Goal: Task Accomplishment & Management: Use online tool/utility

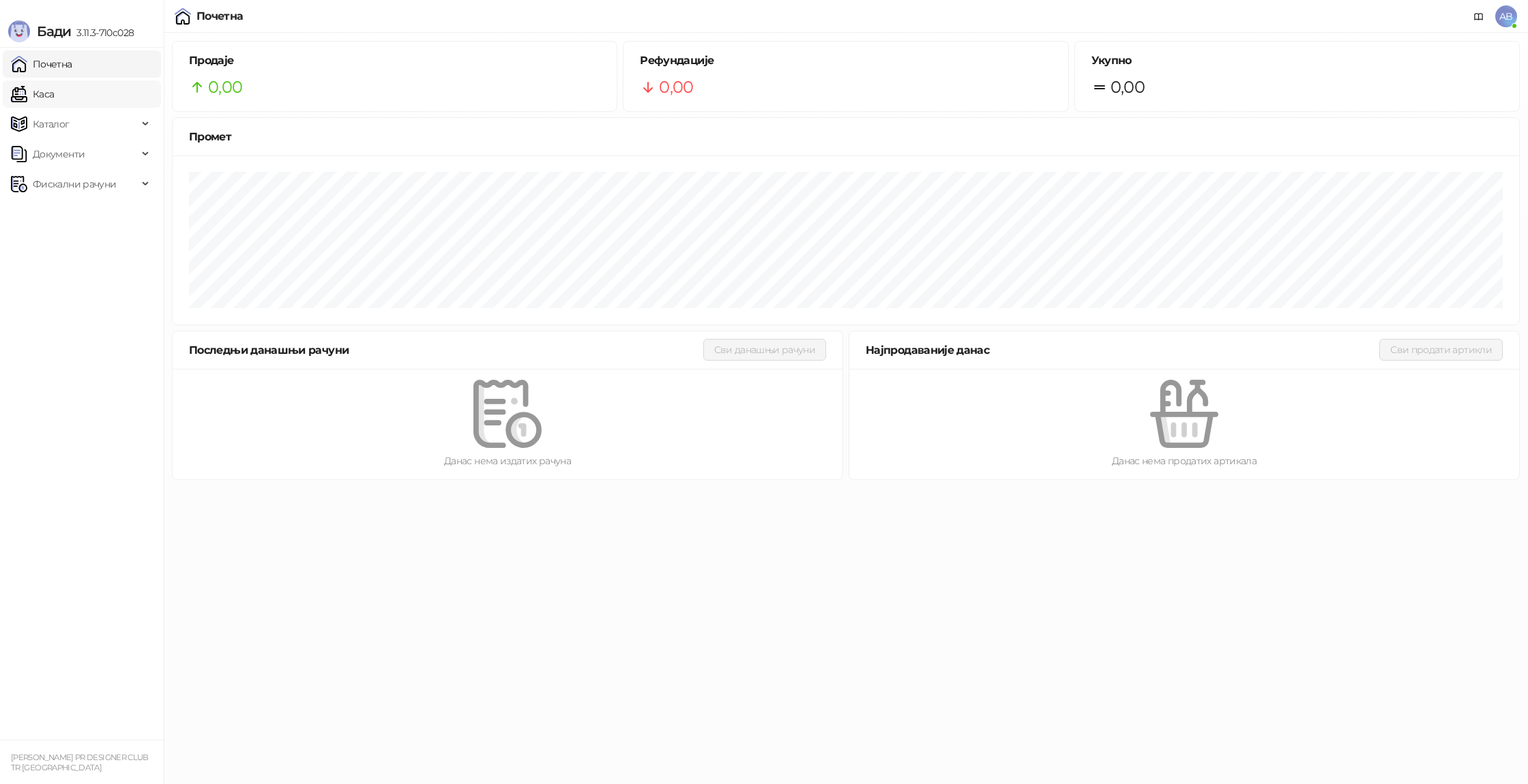
click at [50, 92] on link "Каса" at bounding box center [32, 93] width 43 height 27
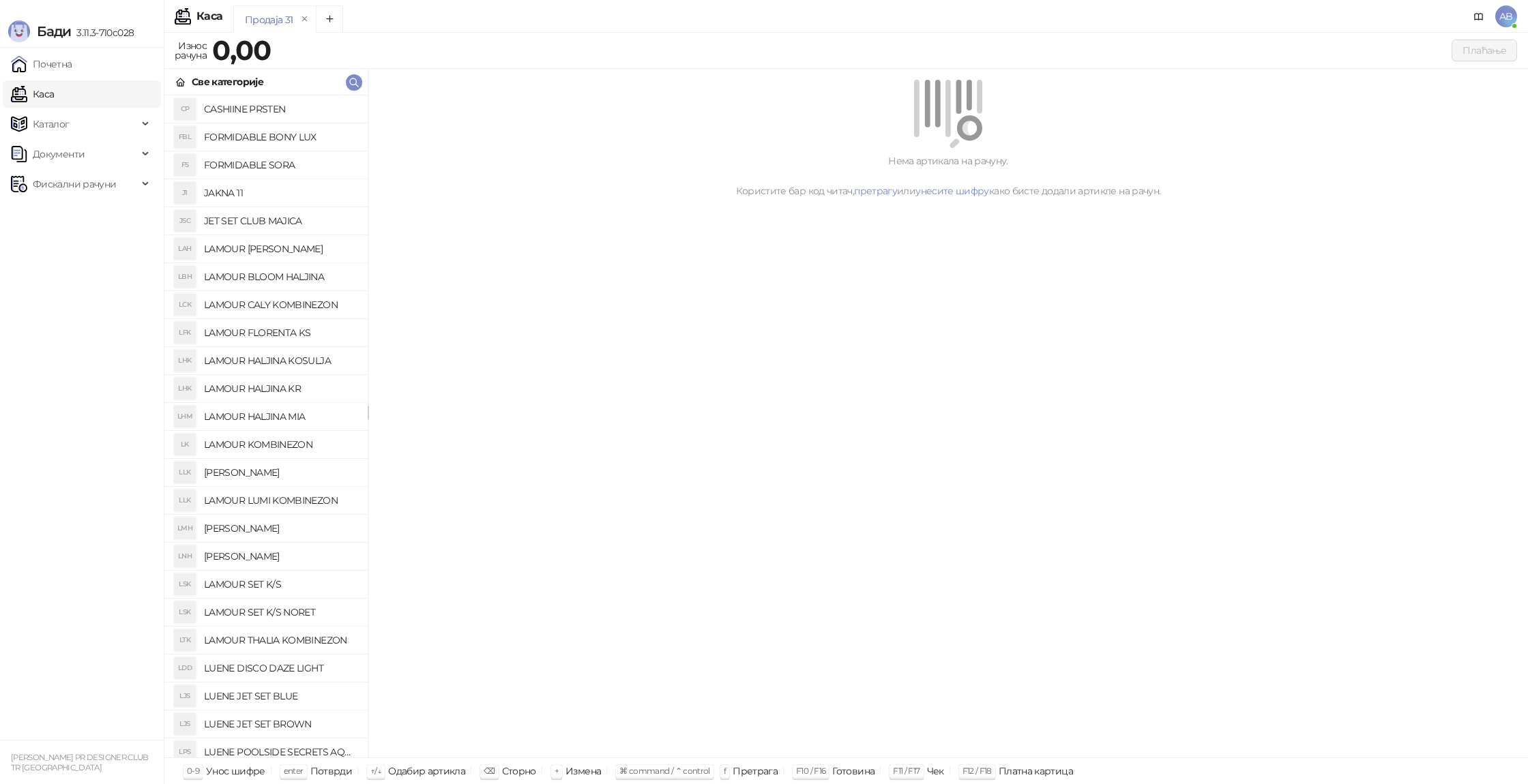
click at [287, 724] on h4 "LUENE JET SET BROWN" at bounding box center [279, 724] width 153 height 22
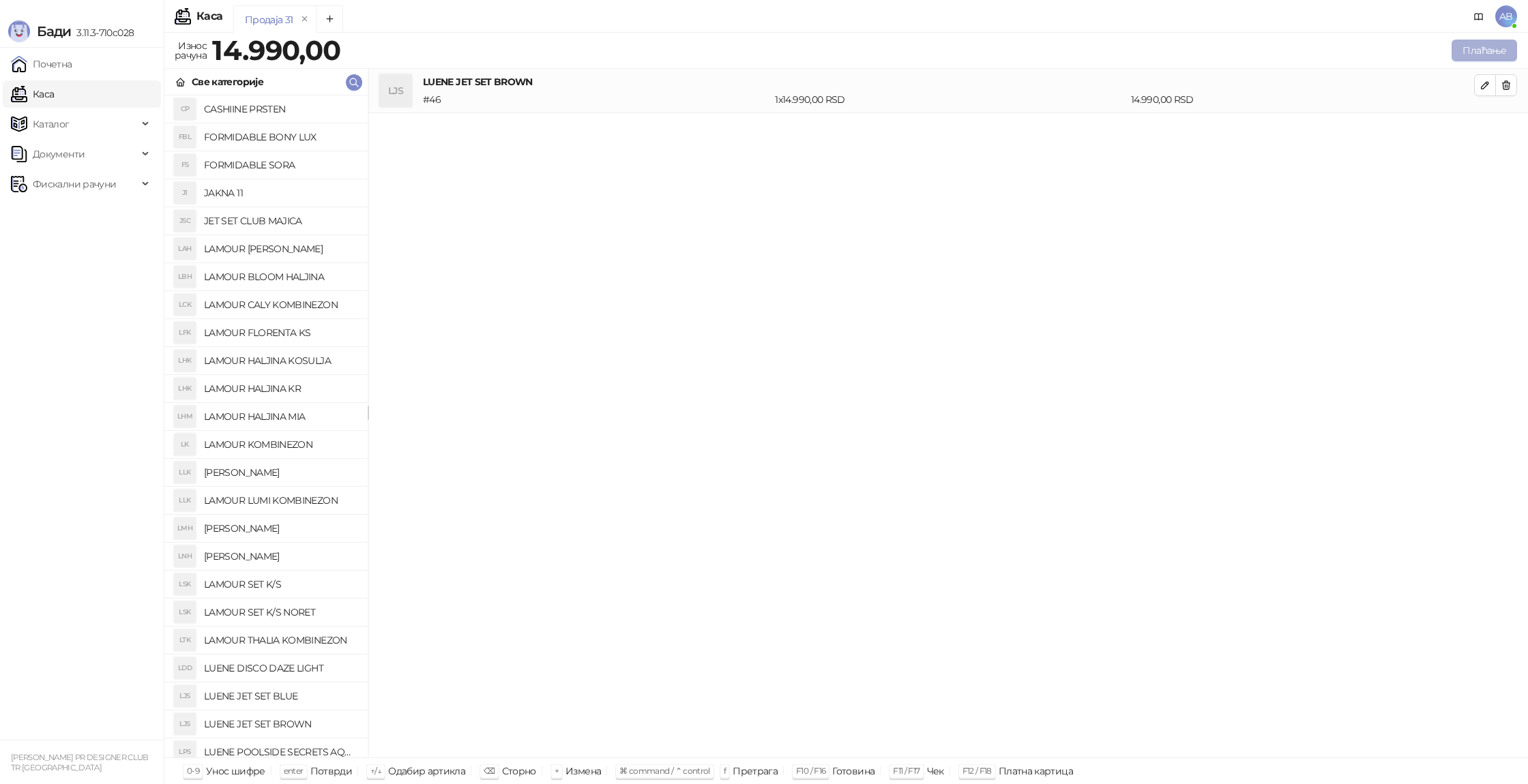
click at [1472, 48] on button "Плаћање" at bounding box center [1484, 51] width 66 height 22
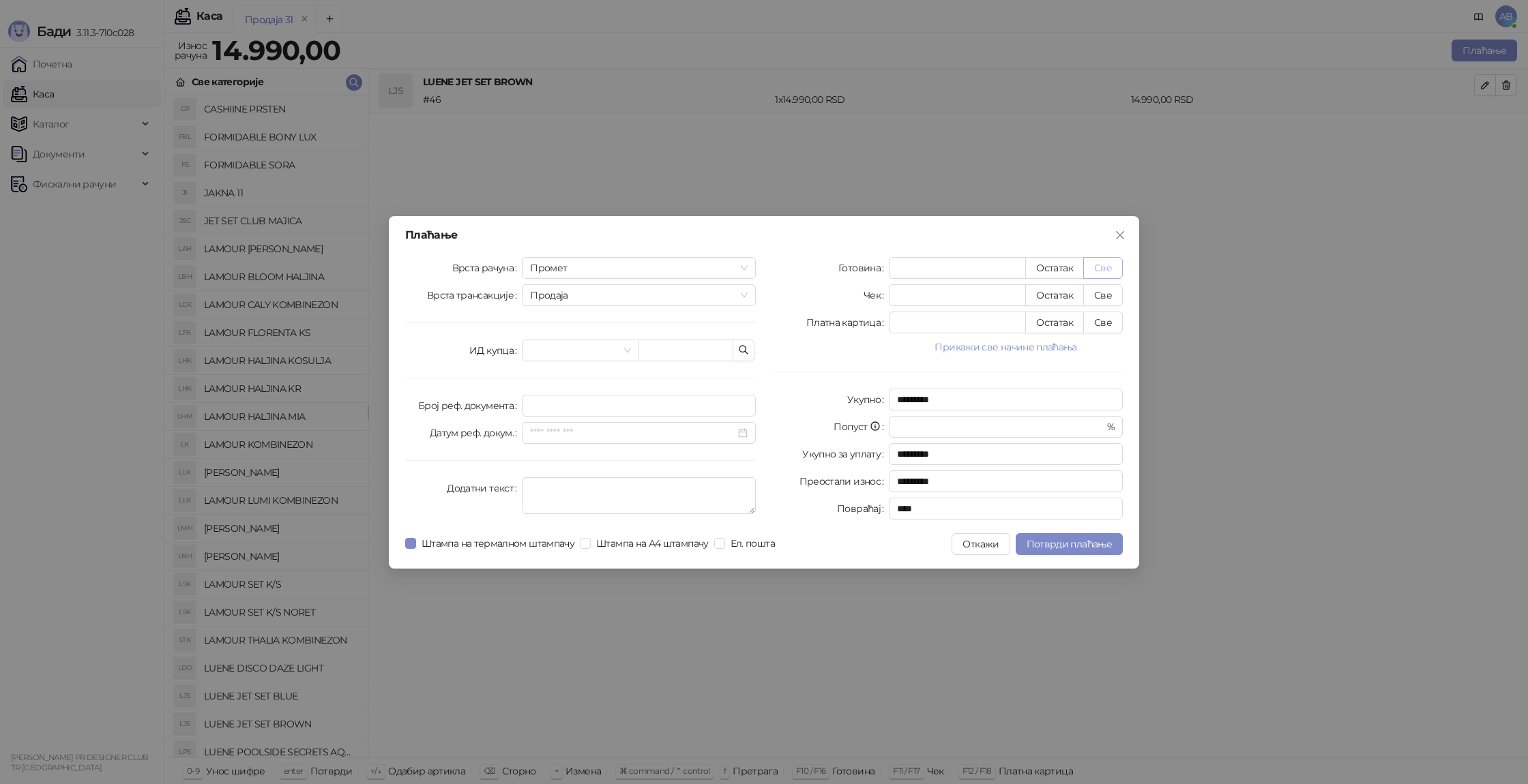
click at [1100, 269] on button "Све" at bounding box center [1103, 268] width 40 height 22
type input "*****"
type input "****"
click at [1055, 549] on button "Потврди плаћање" at bounding box center [1069, 545] width 107 height 22
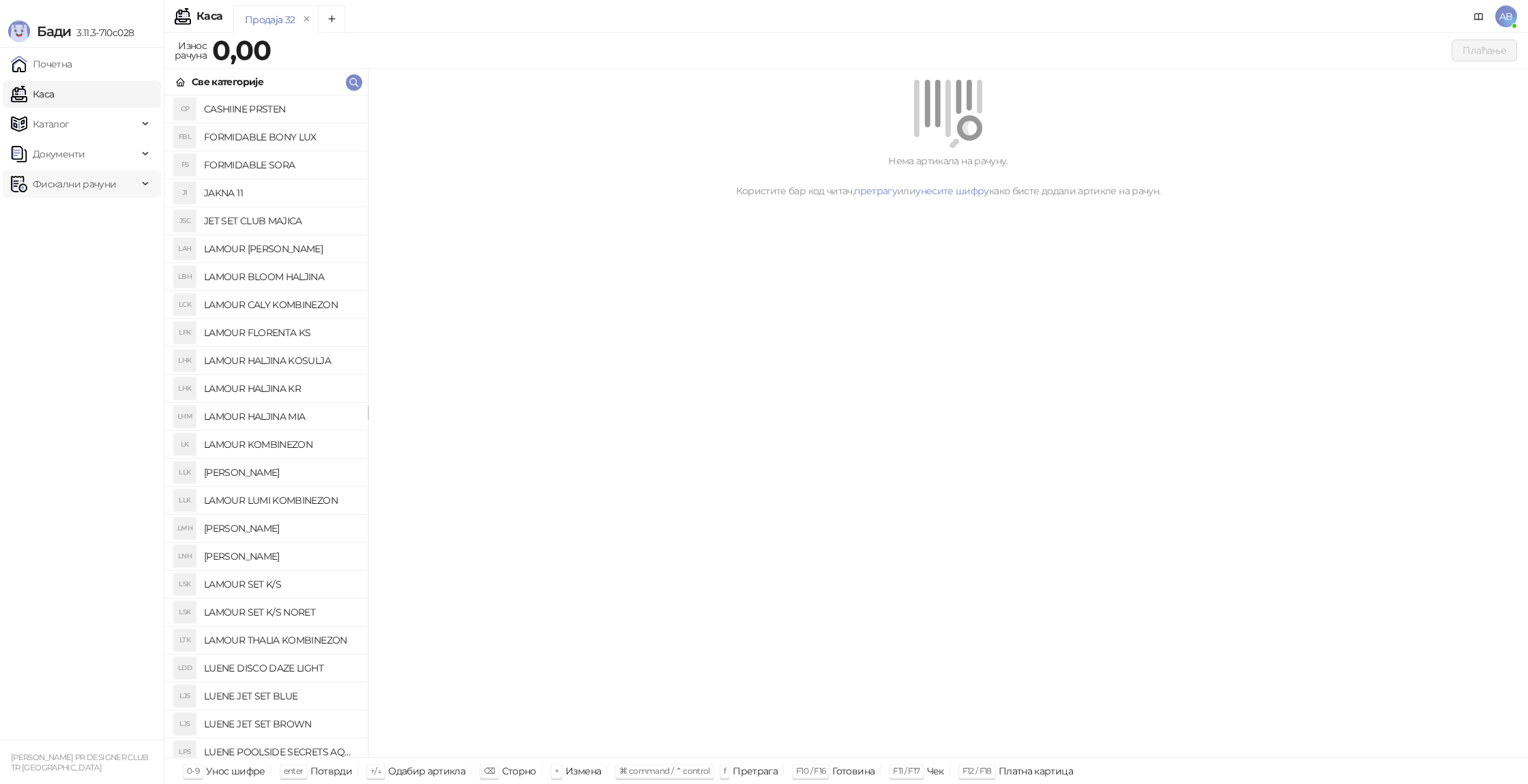
click at [71, 178] on span "Фискални рачуни" at bounding box center [74, 183] width 83 height 27
click at [83, 225] on link "Издати рачуни" at bounding box center [62, 214] width 92 height 27
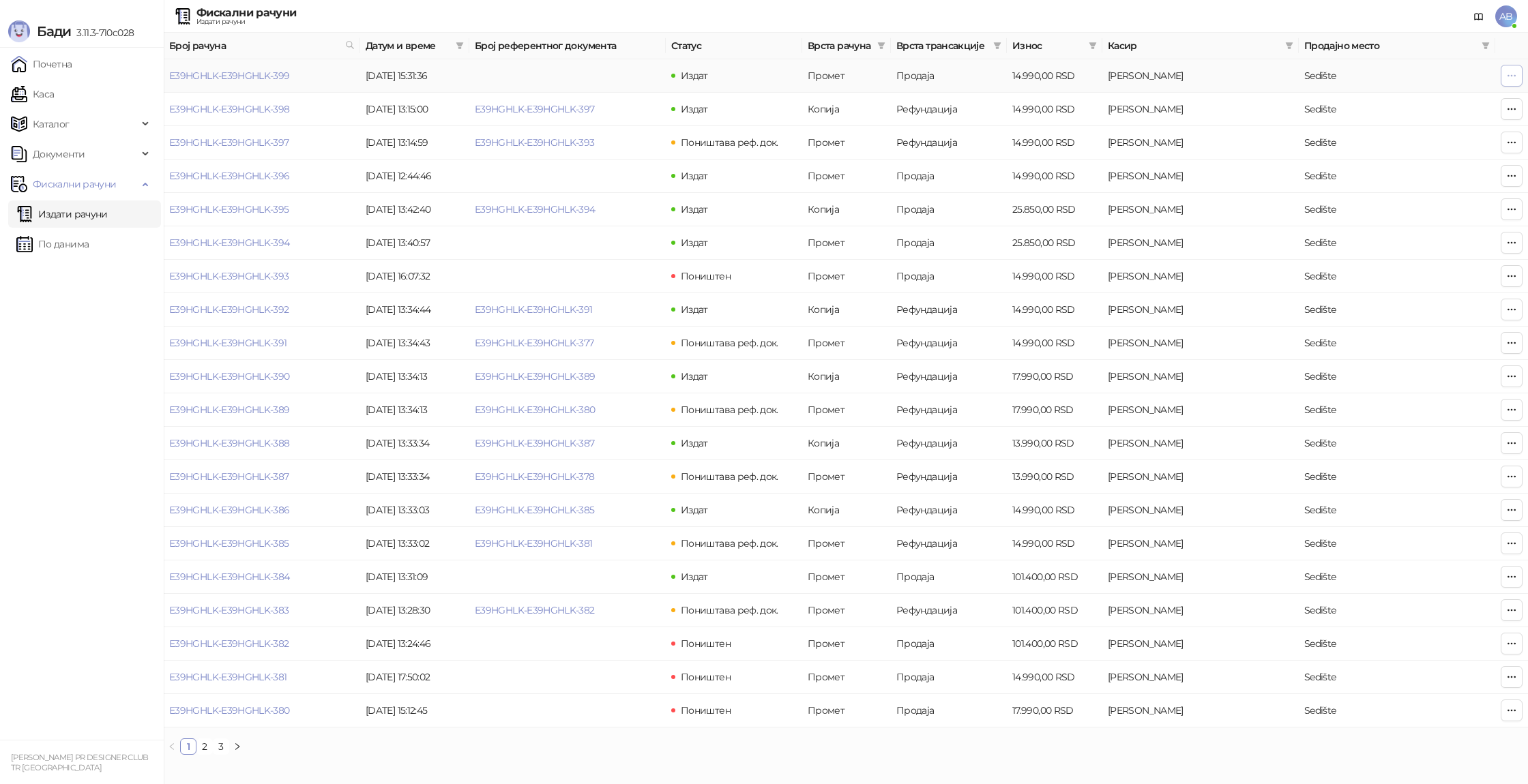
click at [1518, 80] on button "button" at bounding box center [1511, 76] width 22 height 22
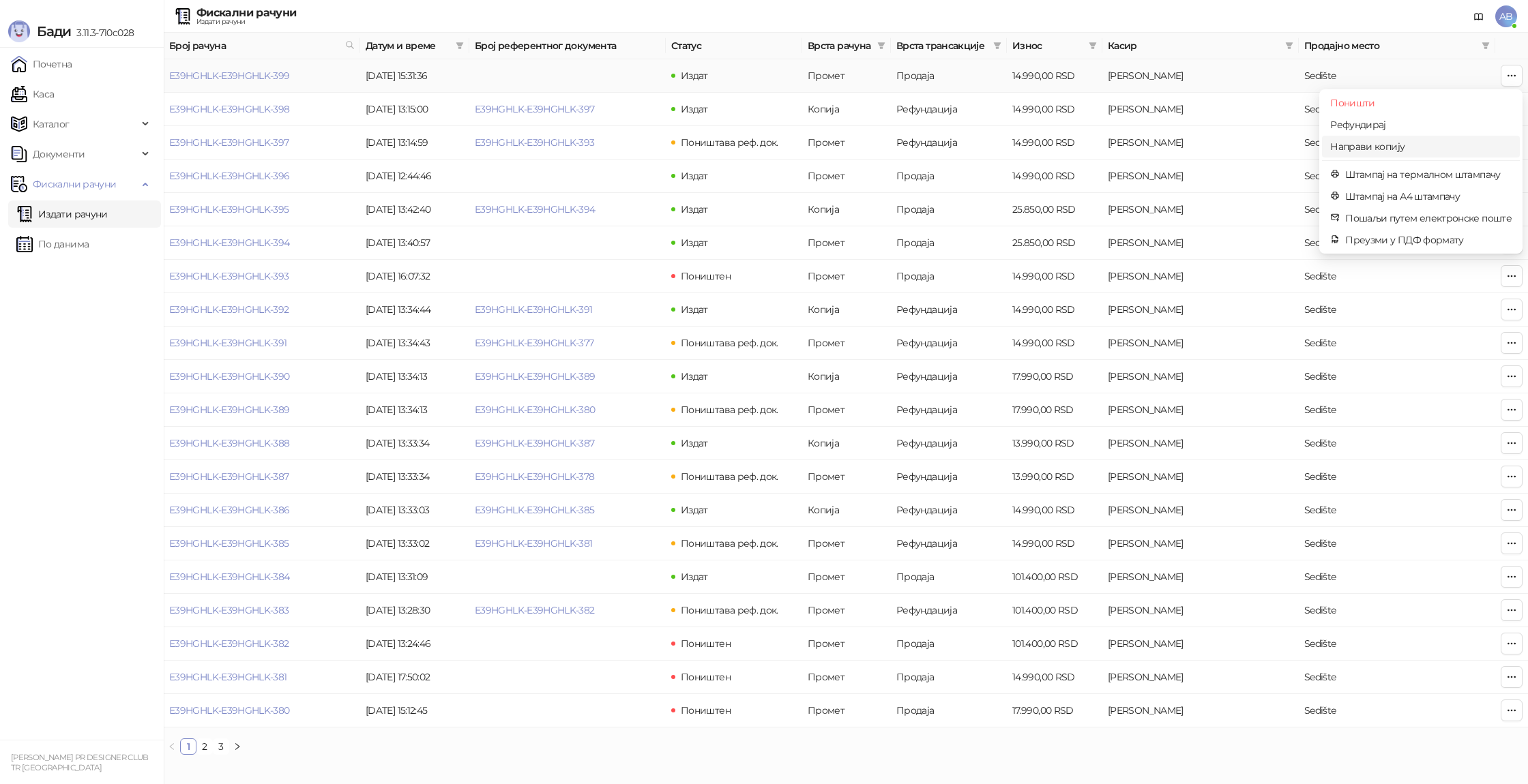
click at [1423, 153] on span "Направи копију" at bounding box center [1421, 146] width 181 height 15
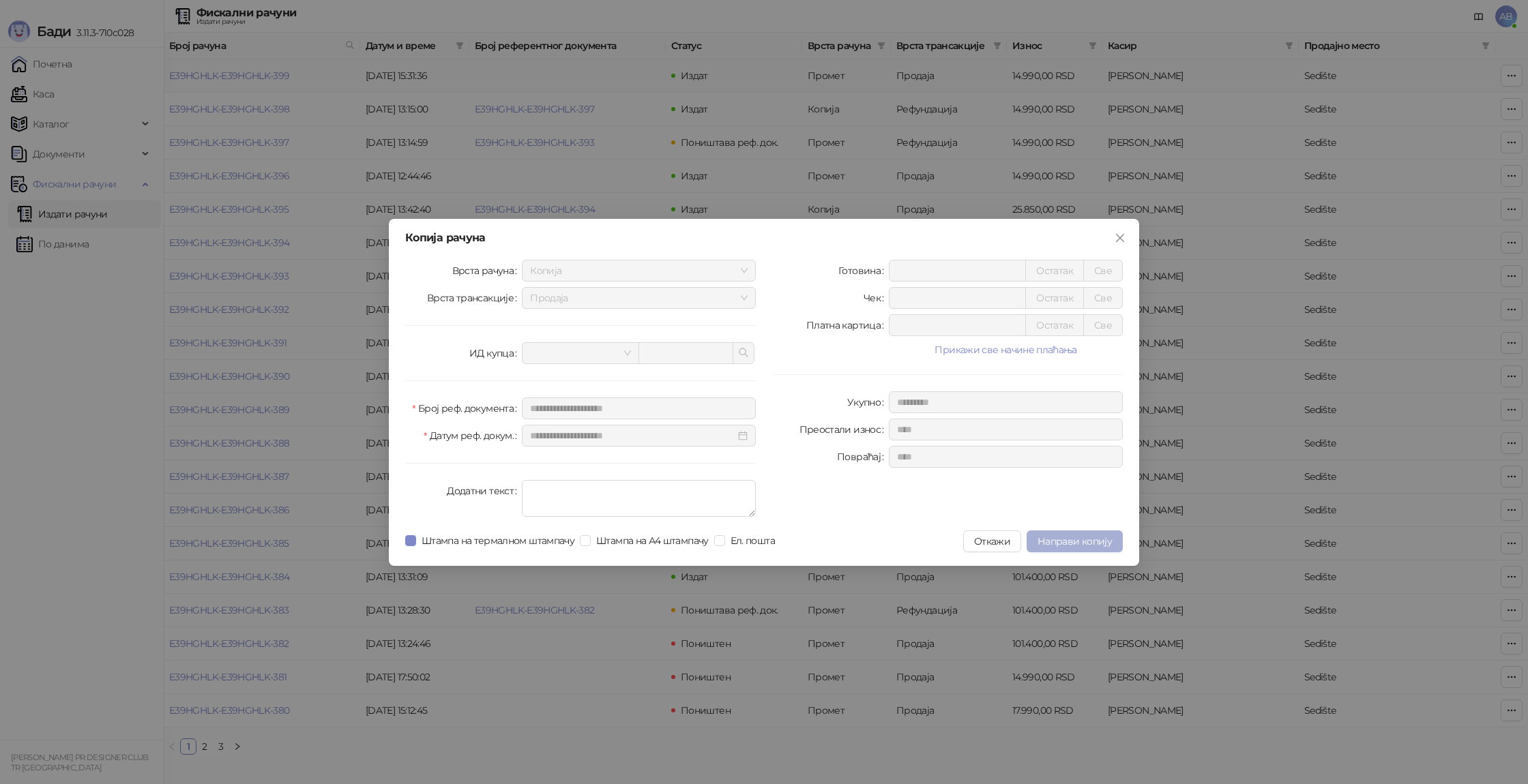
click at [1087, 549] on button "Направи копију" at bounding box center [1075, 542] width 96 height 22
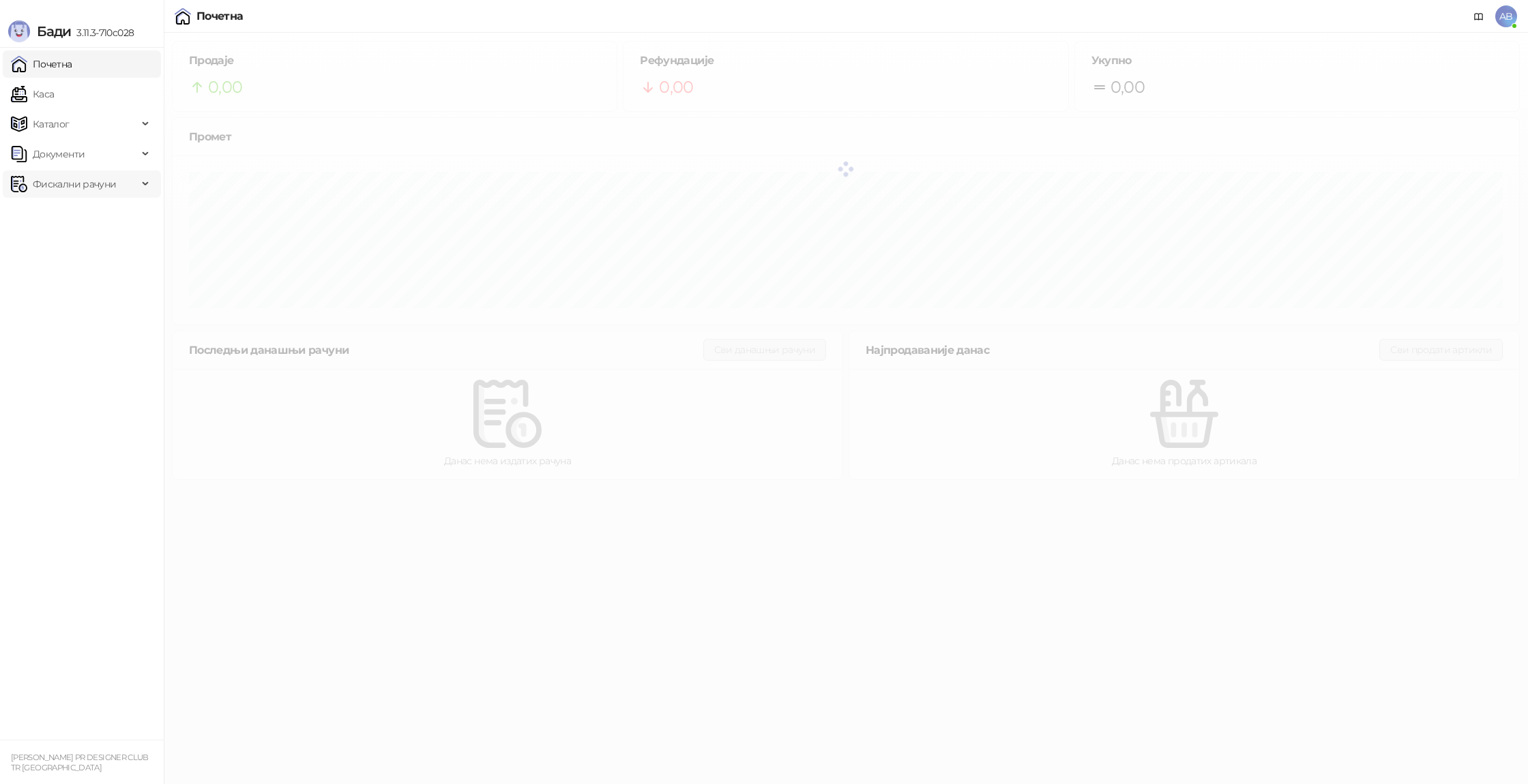
click at [118, 177] on span "Фискални рачуни" at bounding box center [74, 183] width 127 height 27
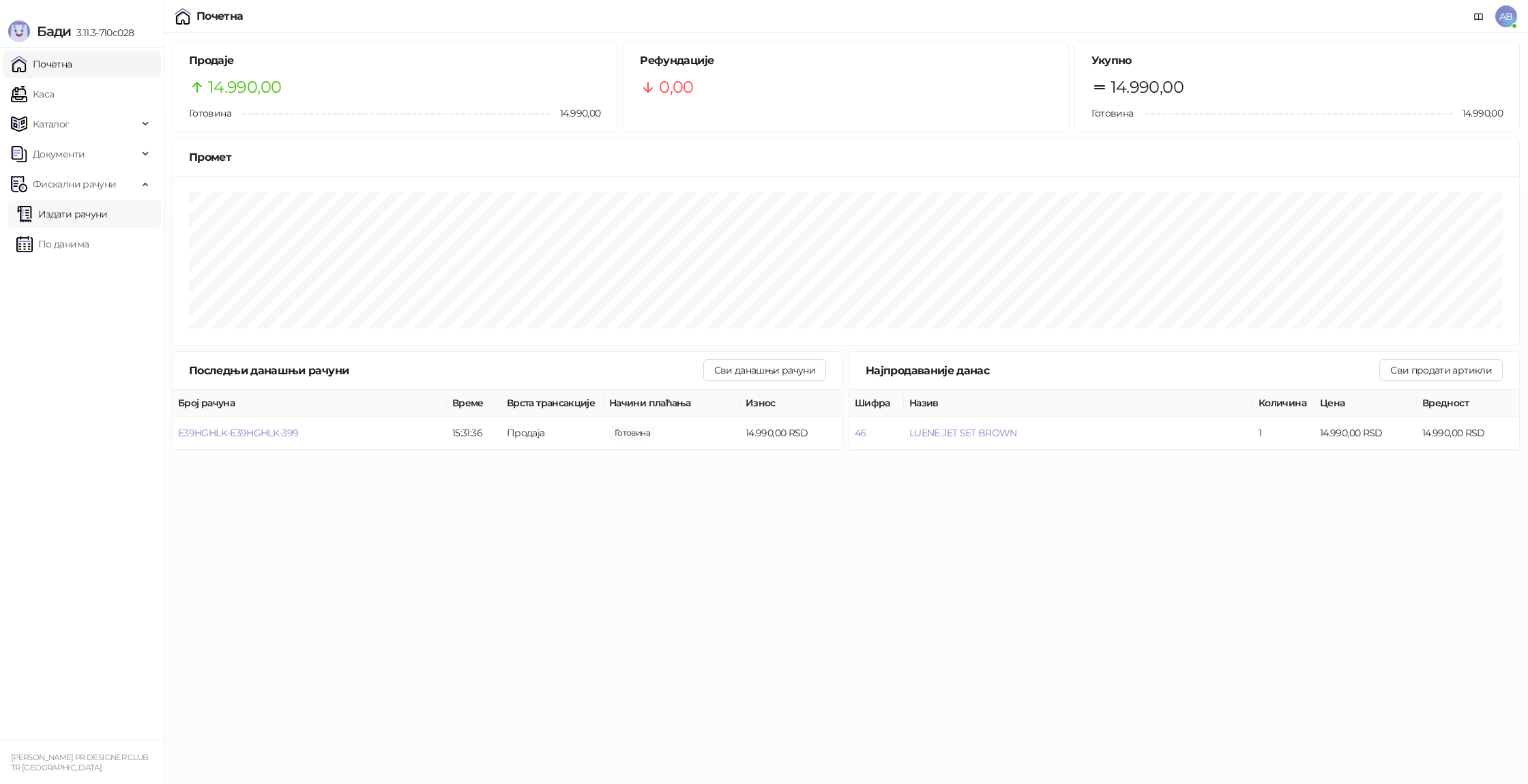
click at [86, 217] on link "Издати рачуни" at bounding box center [62, 214] width 92 height 27
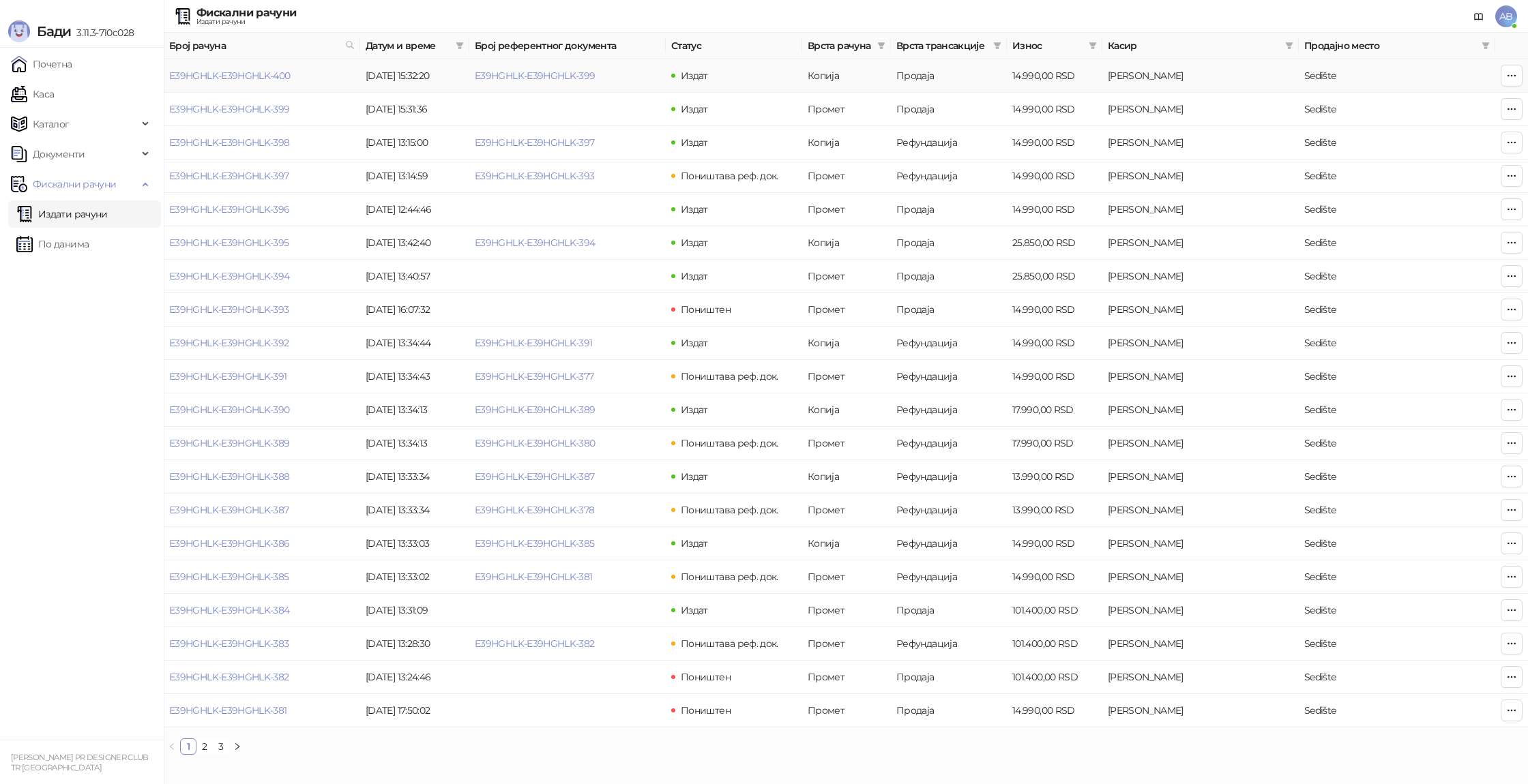
click at [1500, 77] on td at bounding box center [1510, 76] width 32 height 33
click at [1510, 80] on icon "button" at bounding box center [1511, 76] width 11 height 11
click at [1450, 108] on span "Штампај на термалном штампачу" at bounding box center [1428, 103] width 166 height 15
click at [1521, 78] on button "button" at bounding box center [1511, 76] width 22 height 22
click at [1443, 147] on span "Пошаљи путем електронске поште" at bounding box center [1428, 146] width 166 height 15
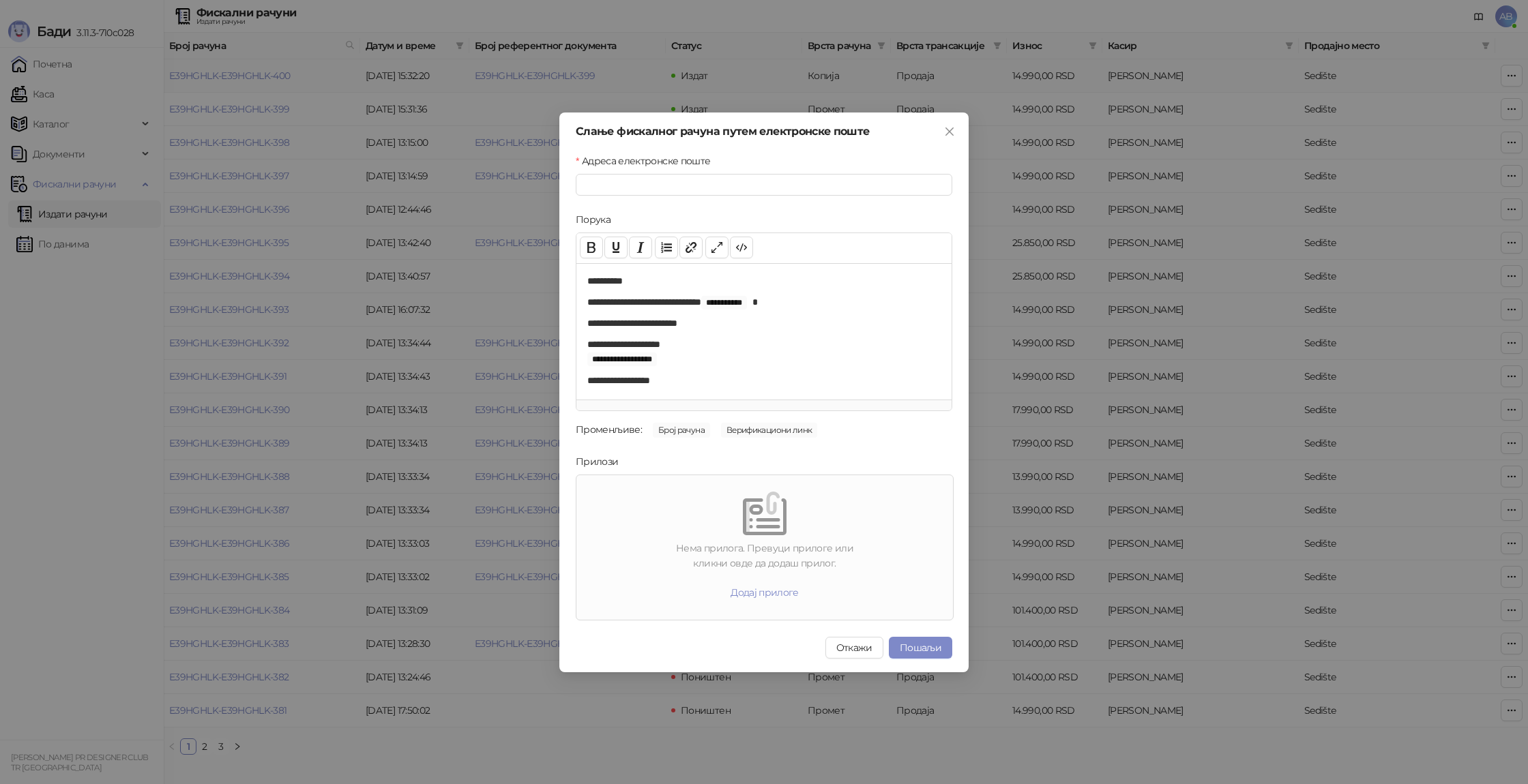
drag, startPoint x: 666, startPoint y: 211, endPoint x: 630, endPoint y: 236, distance: 43.8
click at [664, 213] on form "**********" at bounding box center [763, 386] width 376 height 467
click at [635, 187] on input "Адреса електронске поште" at bounding box center [763, 185] width 376 height 22
type input "*"
type input "**********"
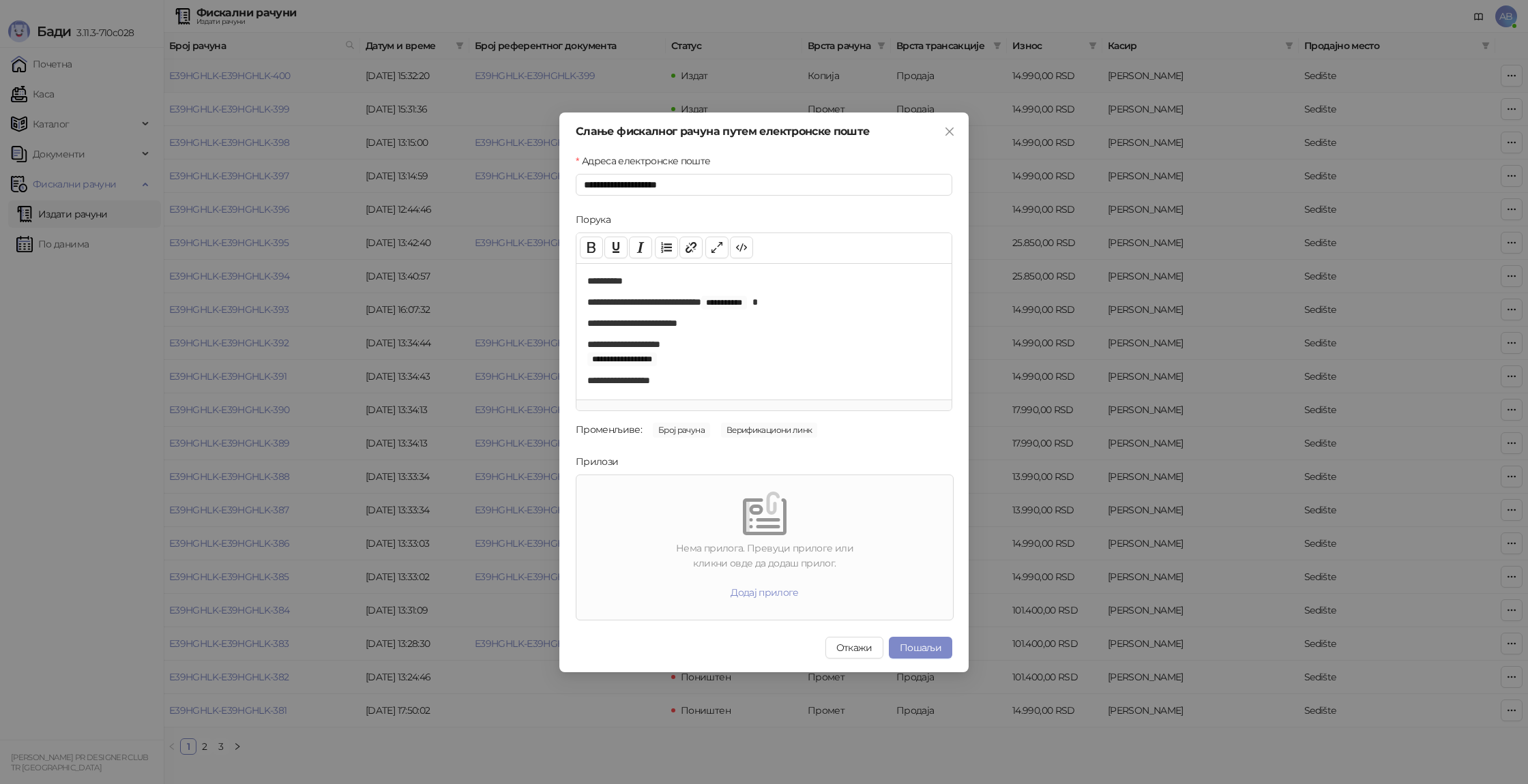
click at [931, 643] on button "Пошаљи" at bounding box center [920, 648] width 64 height 22
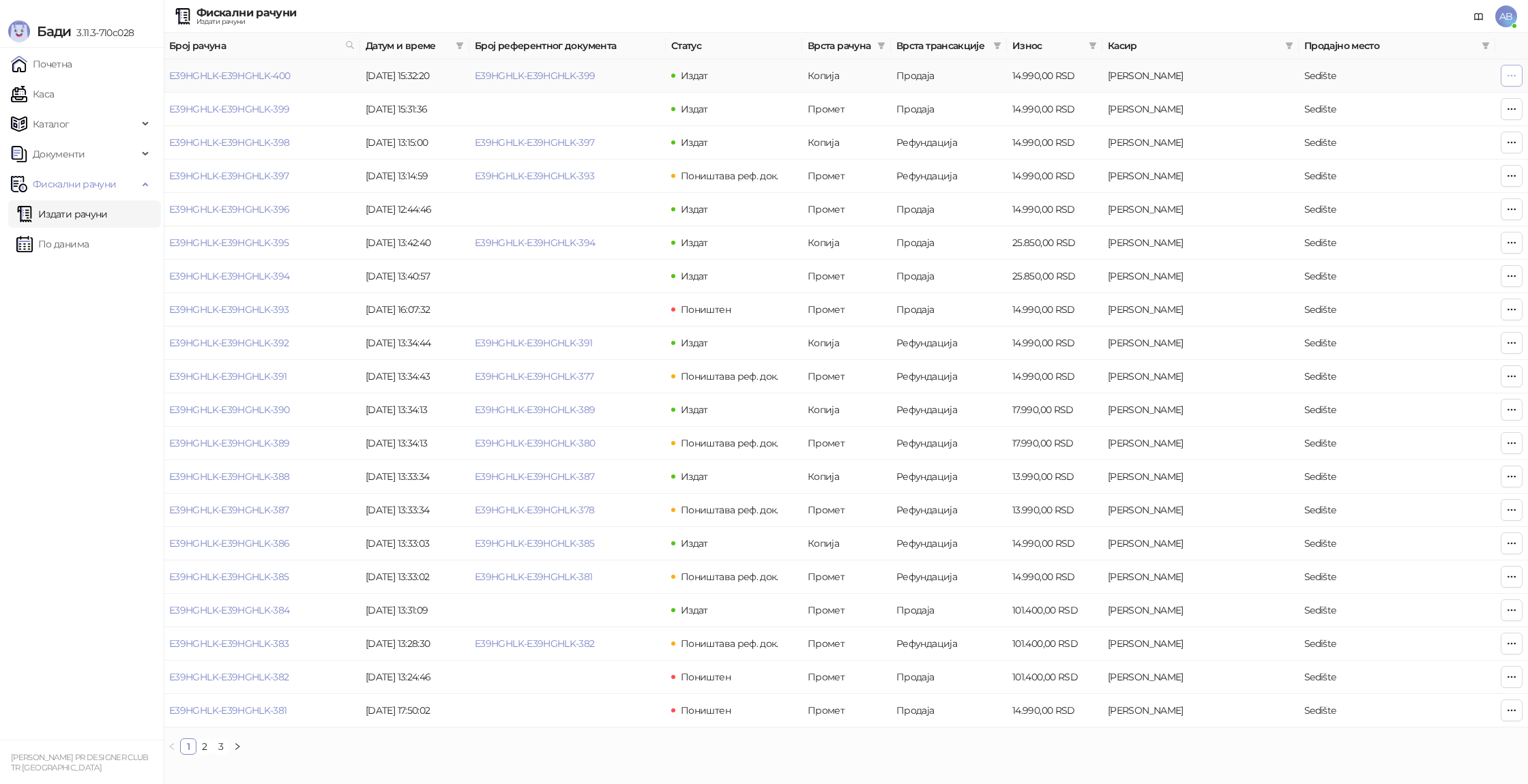
click at [1500, 77] on button "button" at bounding box center [1511, 76] width 22 height 22
click at [1440, 108] on span "Штампај на термалном штампачу" at bounding box center [1428, 103] width 166 height 15
click at [59, 53] on link "Почетна" at bounding box center [42, 64] width 61 height 27
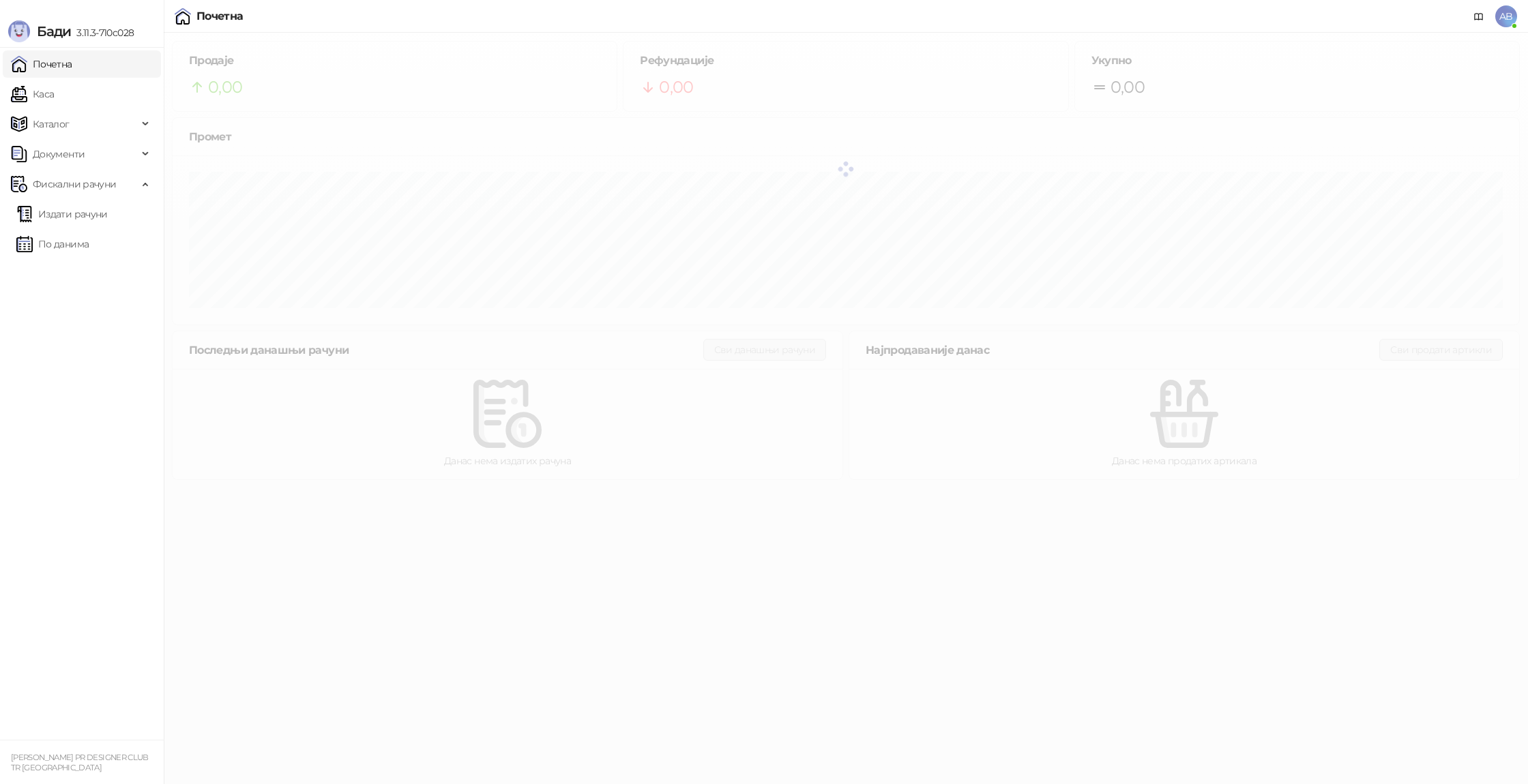
click at [1504, 14] on span "AB" at bounding box center [1506, 17] width 22 height 22
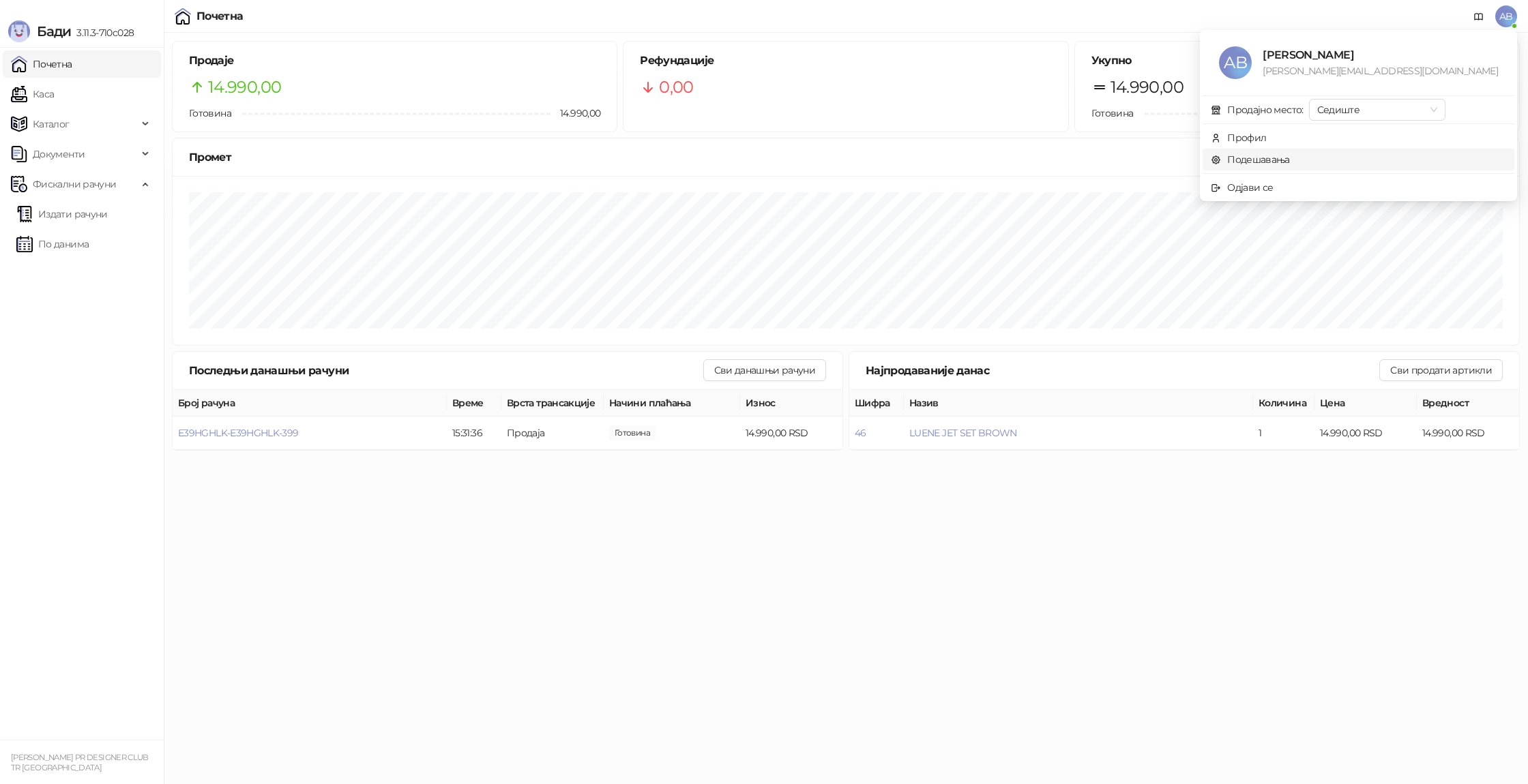
click at [1289, 153] on link "Подешавања" at bounding box center [1251, 159] width 80 height 12
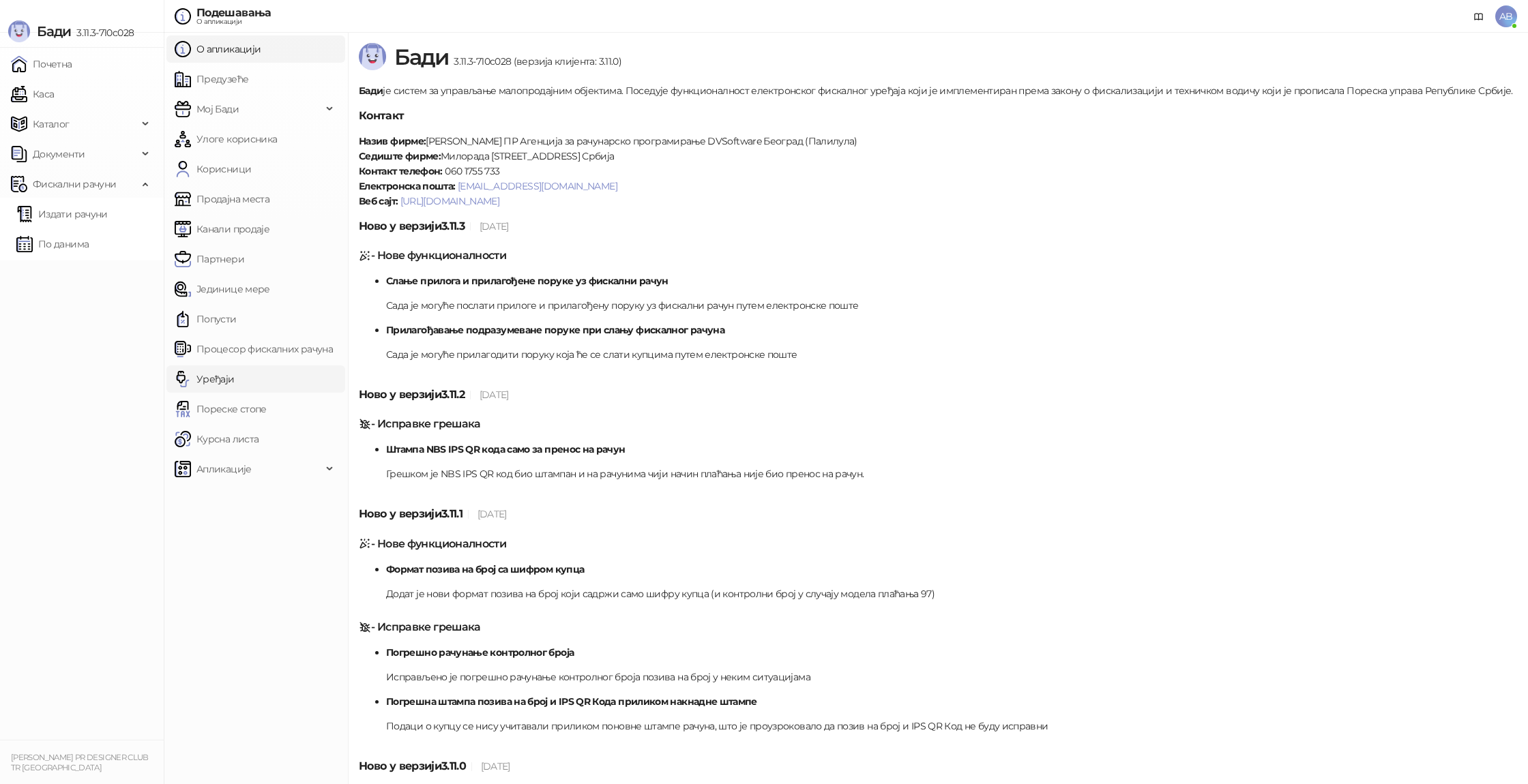
click at [223, 380] on link "Уређаји" at bounding box center [204, 378] width 60 height 27
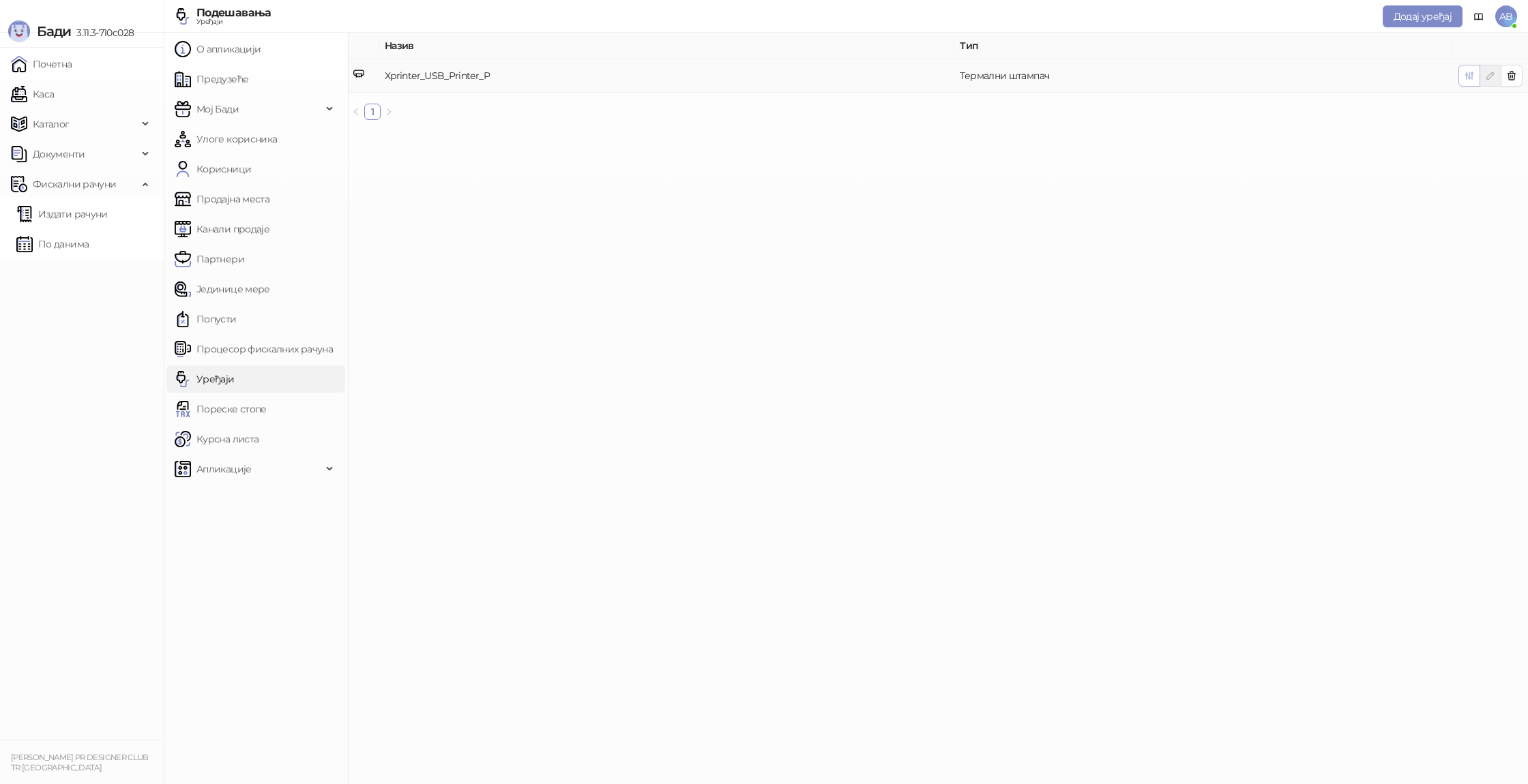
click at [1473, 75] on icon "button" at bounding box center [1469, 76] width 11 height 11
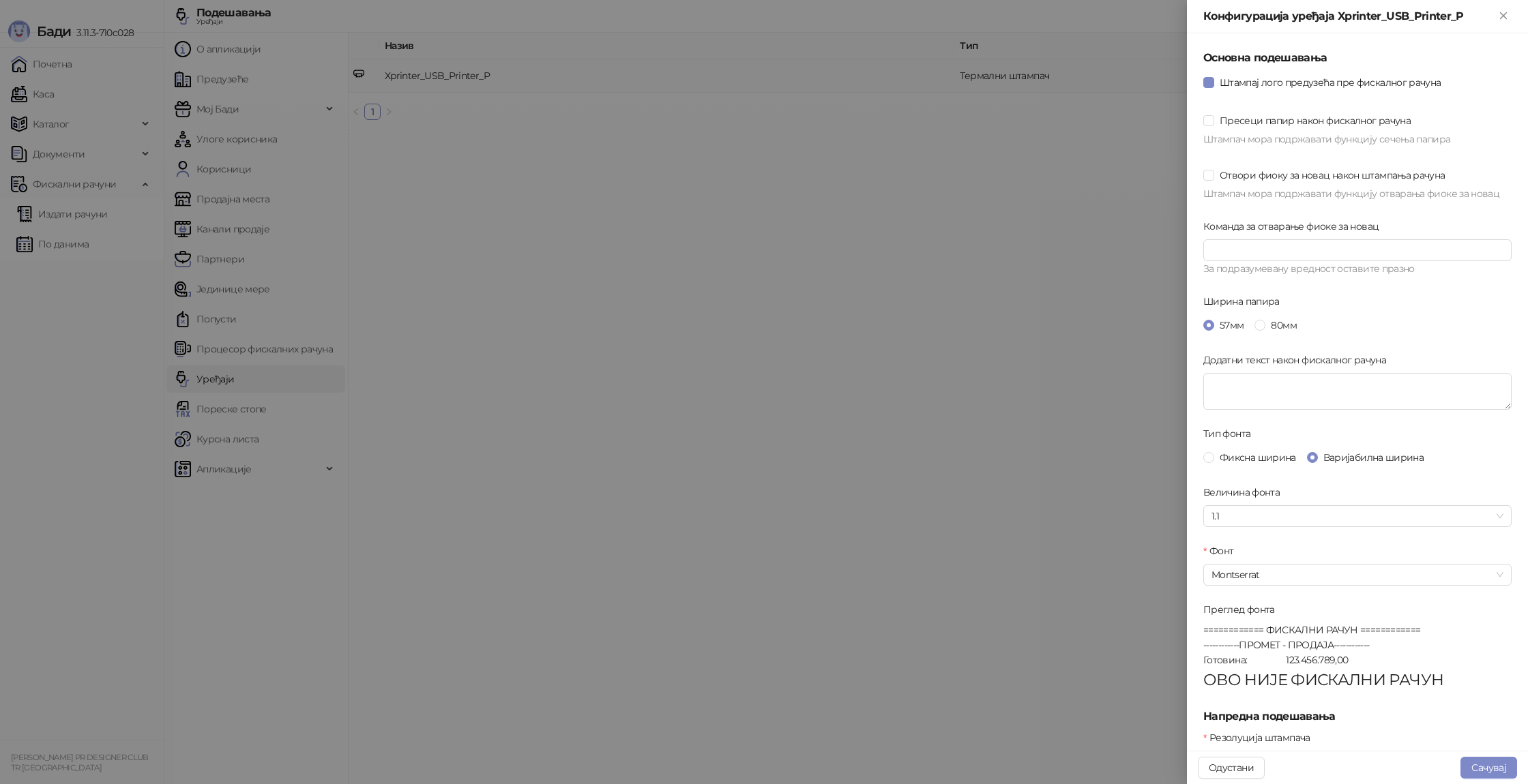
click at [1476, 769] on button "Сачувај" at bounding box center [1488, 768] width 56 height 22
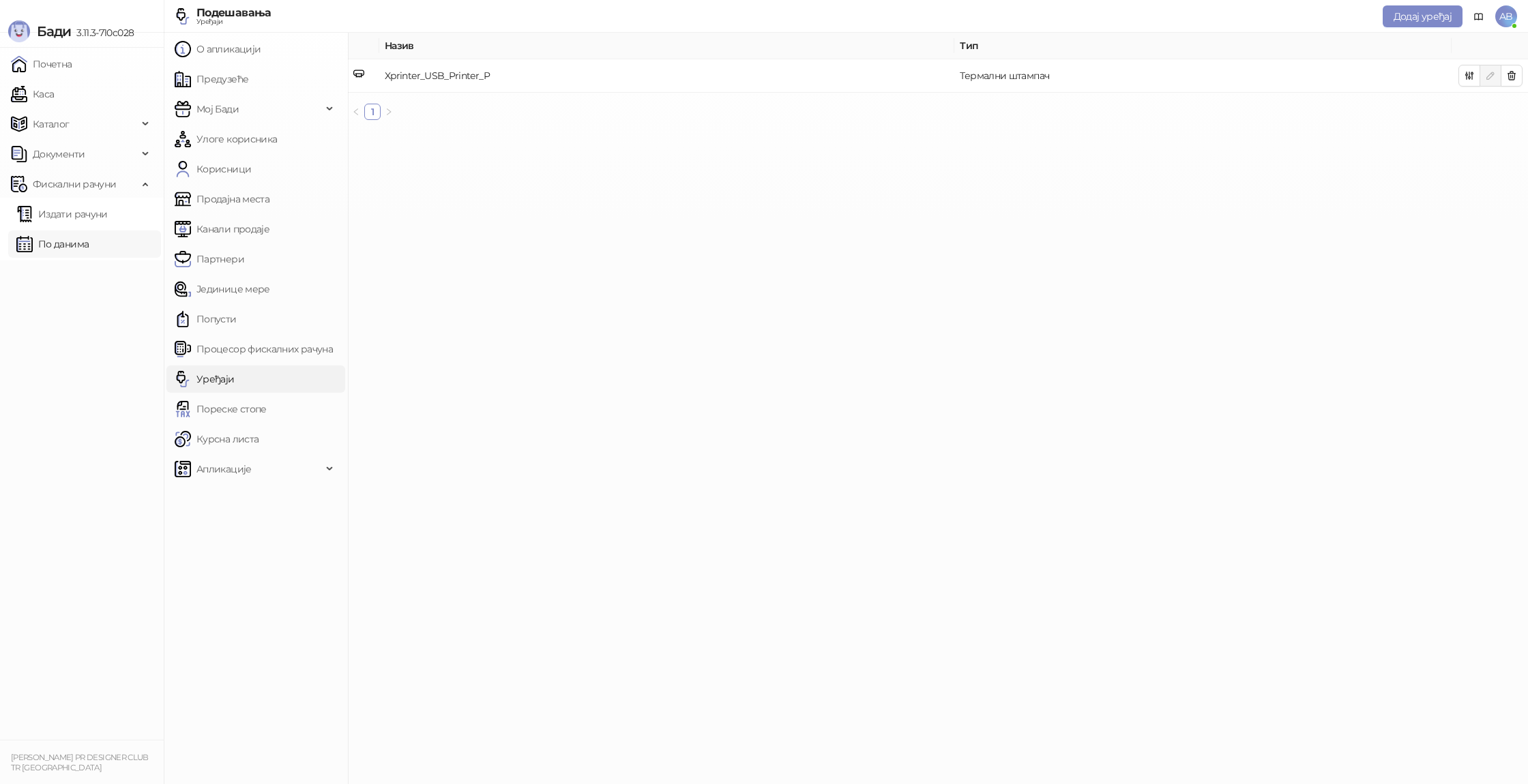
click at [57, 249] on link "По данима" at bounding box center [53, 243] width 72 height 27
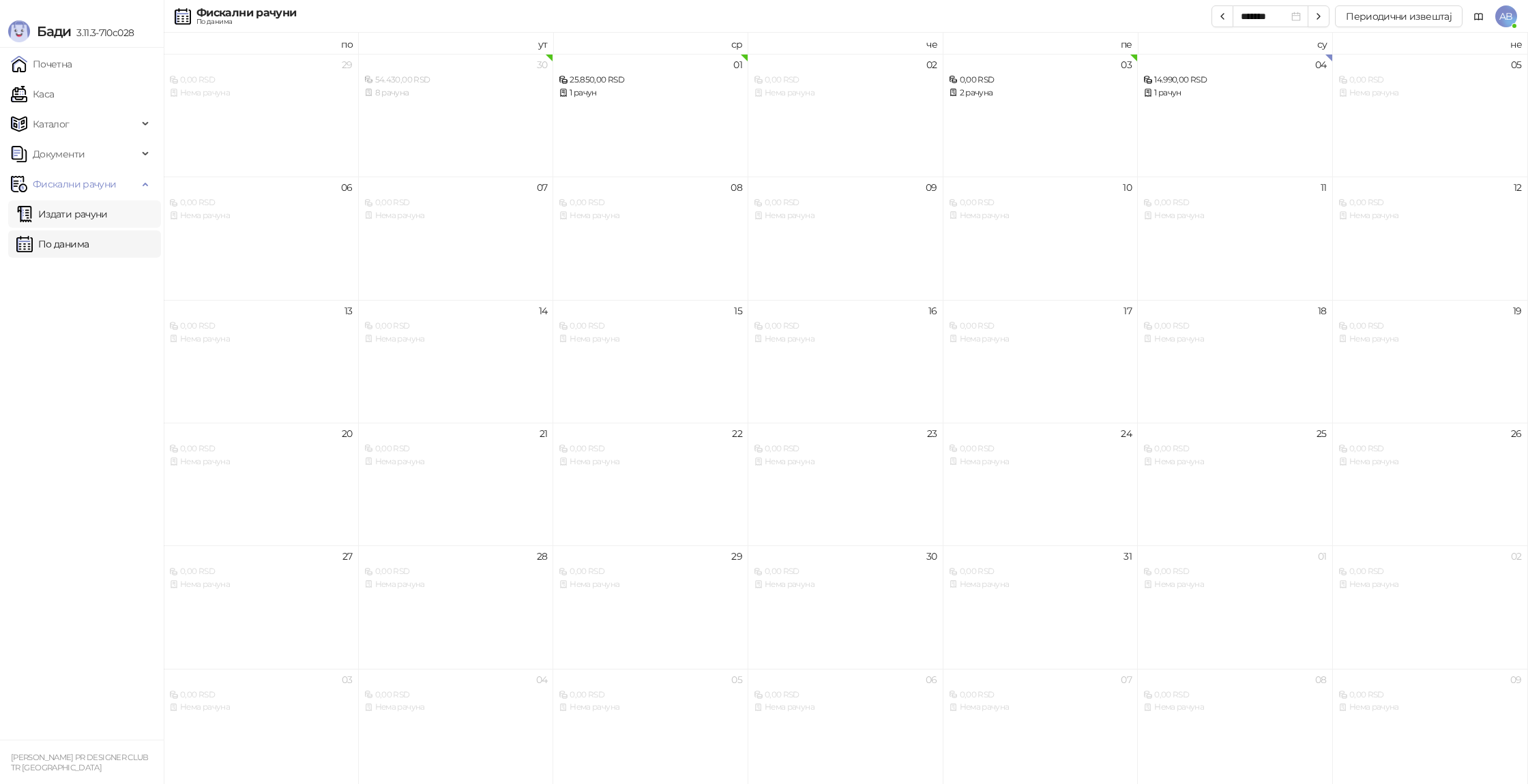
click at [105, 209] on link "Издати рачуни" at bounding box center [62, 214] width 92 height 27
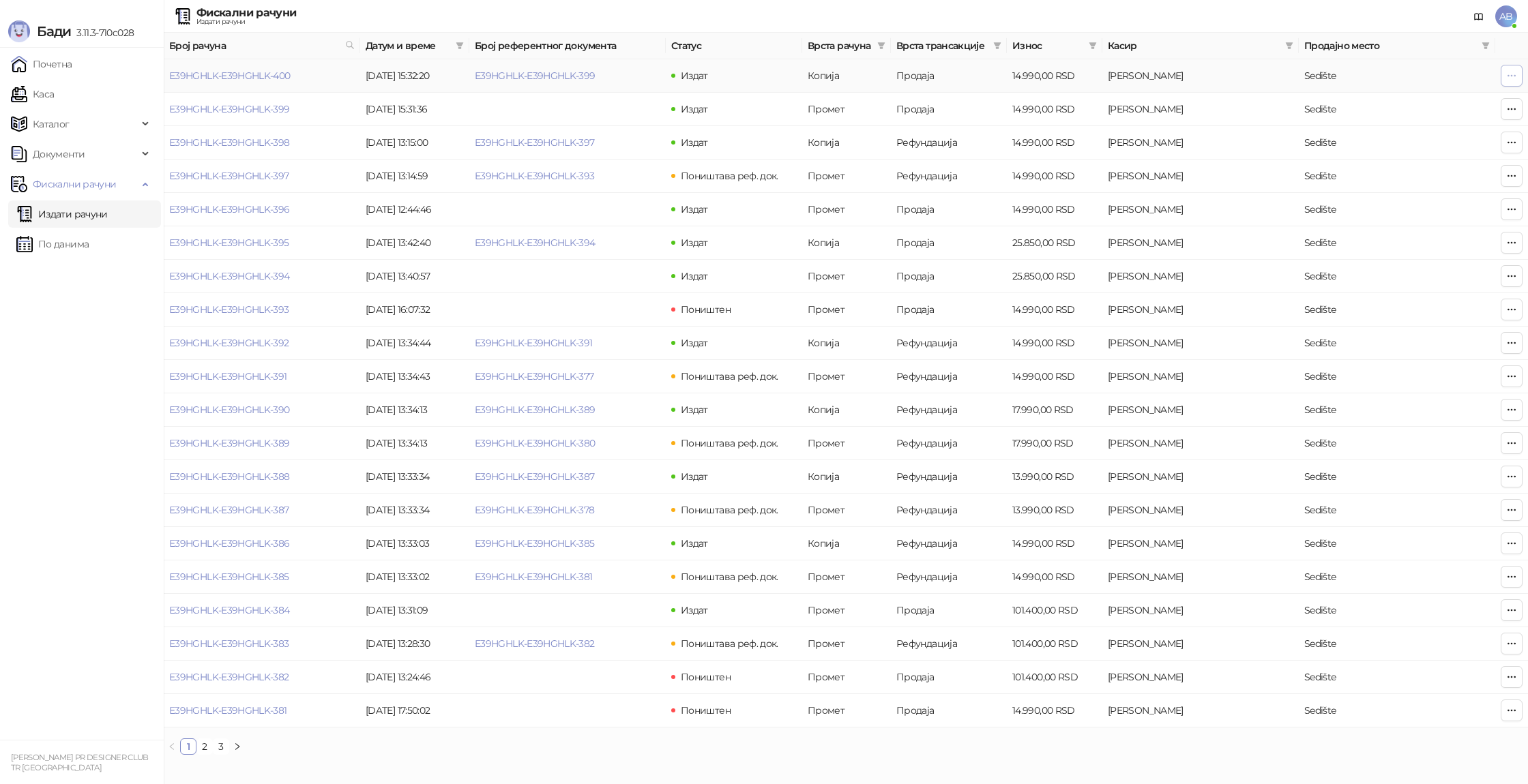
click at [1510, 80] on icon "button" at bounding box center [1511, 76] width 11 height 11
click at [1467, 107] on span "Штампај на термалном штампачу" at bounding box center [1428, 103] width 166 height 15
click at [1512, 100] on button "button" at bounding box center [1511, 109] width 22 height 22
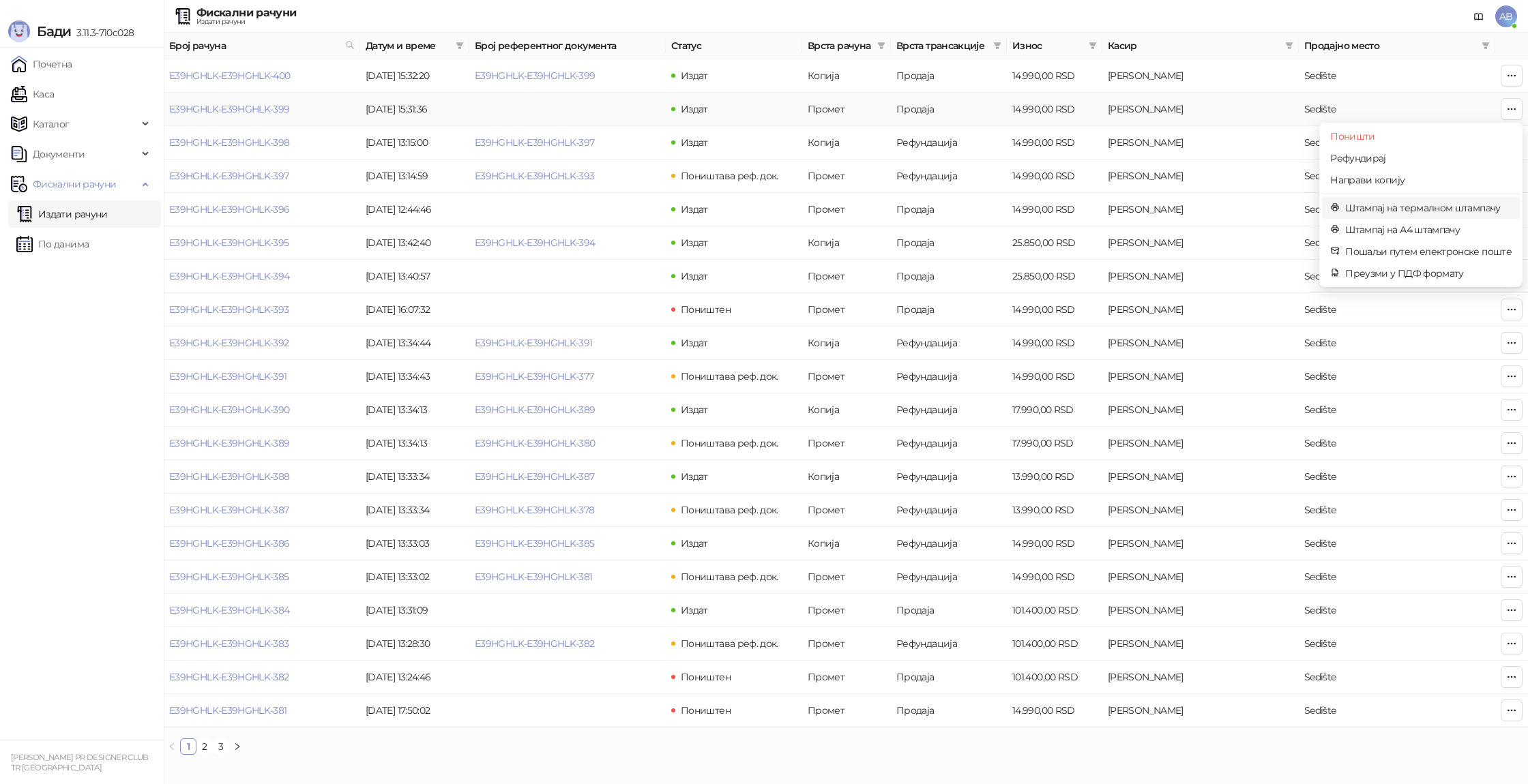
click at [1469, 214] on span "Штампај на термалном штампачу" at bounding box center [1428, 208] width 166 height 15
